Goal: Information Seeking & Learning: Check status

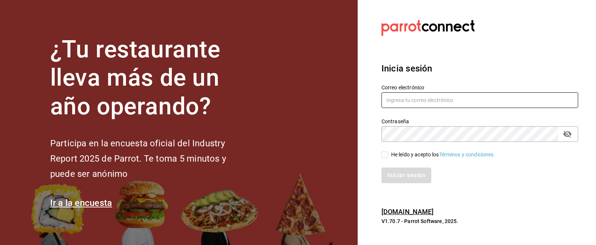
click at [427, 103] on input "text" at bounding box center [479, 100] width 197 height 16
type input "[EMAIL_ADDRESS][DOMAIN_NAME]"
click at [388, 156] on input "He leído y acepto los Términos y condiciones." at bounding box center [384, 154] width 7 height 7
checkbox input "true"
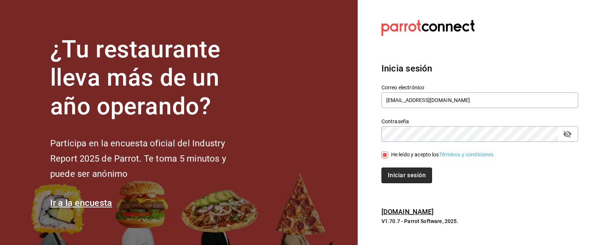
click at [407, 176] on button "Iniciar sesión" at bounding box center [406, 175] width 51 height 16
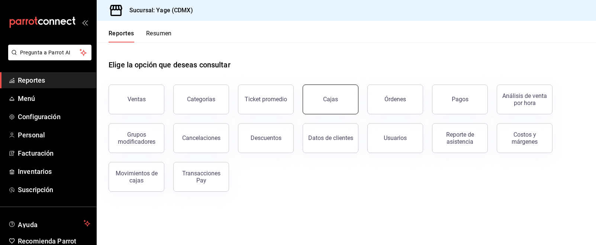
click at [346, 93] on link "Cajas" at bounding box center [330, 99] width 56 height 30
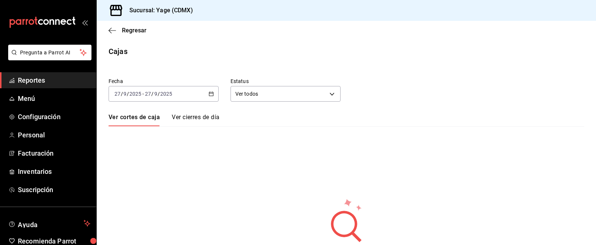
click at [209, 93] on \(Stroke\) "button" at bounding box center [211, 93] width 4 height 0
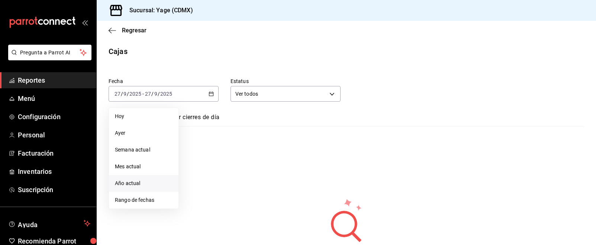
click at [145, 185] on span "Año actual" at bounding box center [144, 183] width 58 height 8
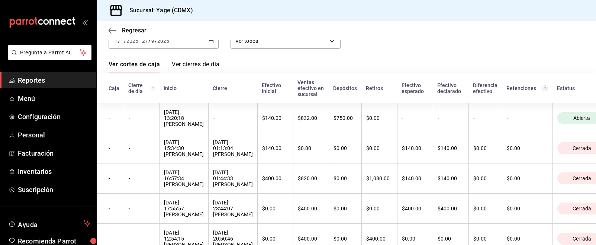
scroll to position [54, 0]
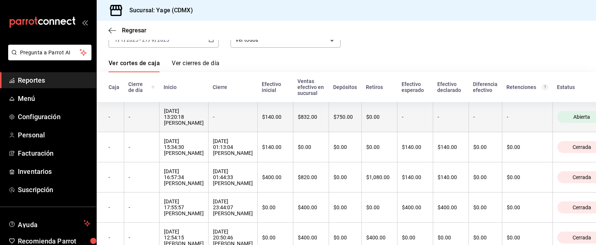
click at [257, 110] on th "-" at bounding box center [232, 117] width 49 height 30
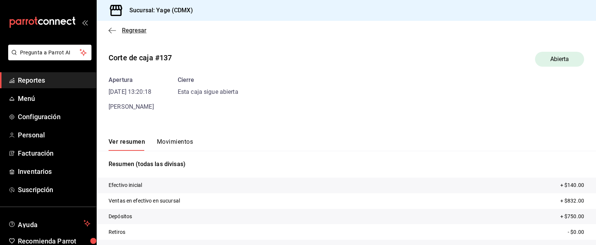
click at [114, 29] on icon "button" at bounding box center [112, 30] width 7 height 7
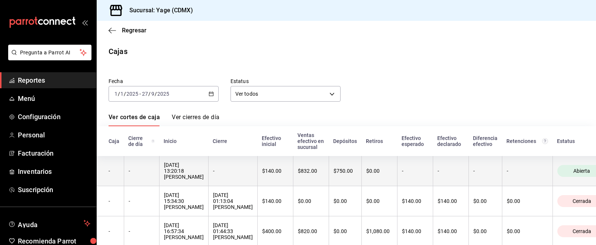
click at [253, 169] on div "-" at bounding box center [233, 171] width 40 height 6
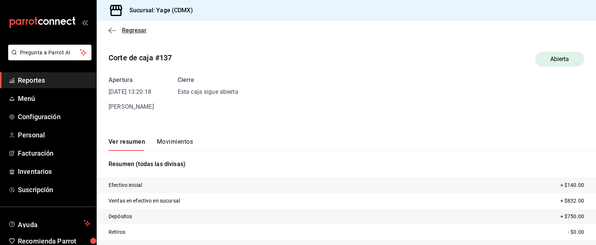
click at [114, 31] on icon "button" at bounding box center [112, 30] width 7 height 7
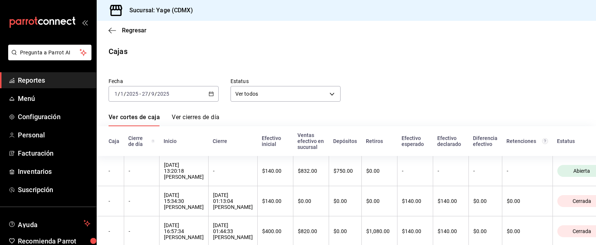
click at [68, 75] on span "Reportes" at bounding box center [54, 80] width 72 height 10
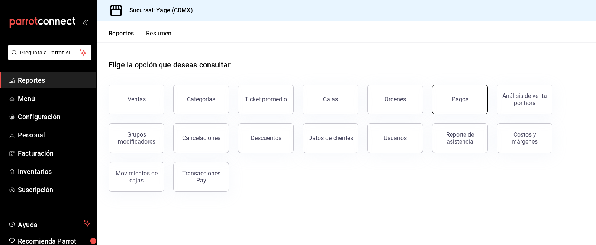
click at [460, 103] on button "Pagos" at bounding box center [460, 99] width 56 height 30
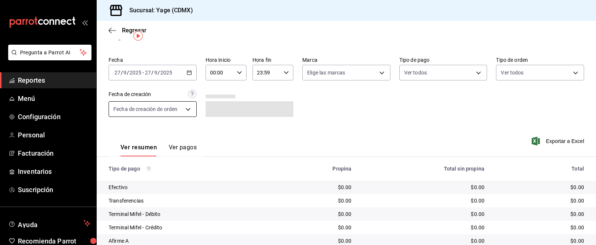
scroll to position [10, 0]
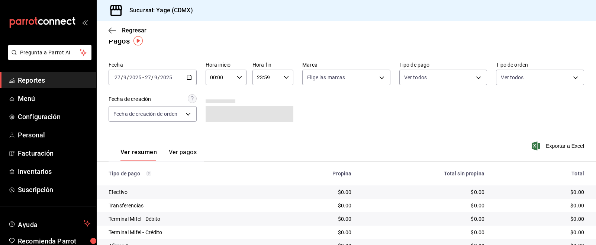
click at [191, 77] on icon "button" at bounding box center [189, 77] width 5 height 5
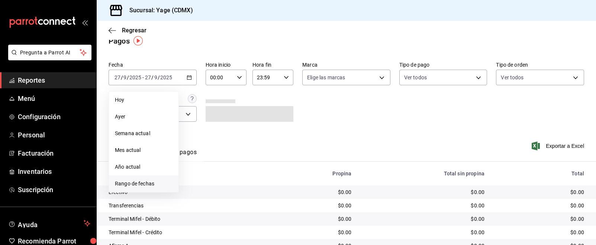
click at [149, 184] on span "Rango de fechas" at bounding box center [144, 183] width 58 height 8
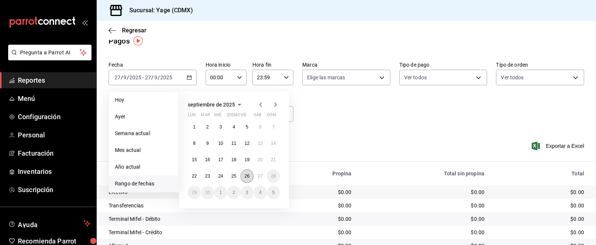
click at [249, 172] on button "26" at bounding box center [246, 175] width 13 height 13
click at [259, 174] on abbr "27" at bounding box center [260, 175] width 5 height 5
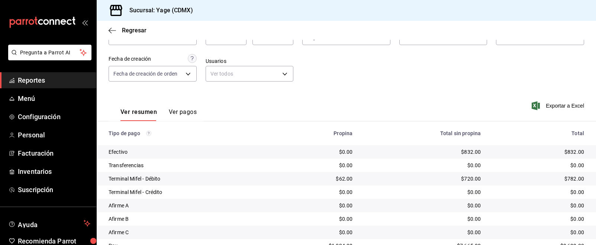
scroll to position [83, 0]
